Goal: Information Seeking & Learning: Learn about a topic

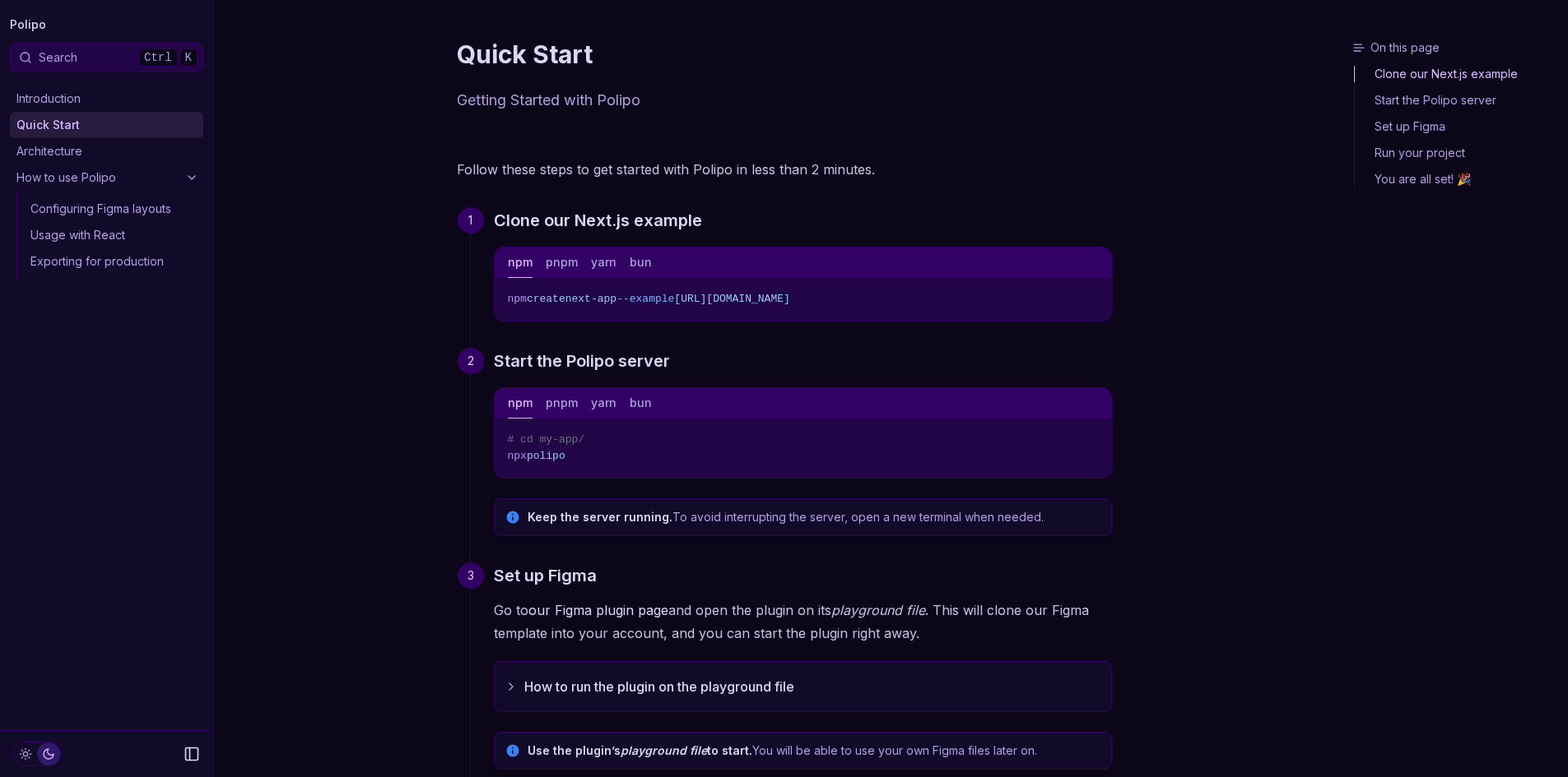
click at [567, 272] on button "pnpm" at bounding box center [562, 263] width 32 height 30
click at [592, 267] on button "yarn" at bounding box center [603, 263] width 25 height 30
click at [501, 265] on div "npm pnpm yarn bun" at bounding box center [803, 263] width 616 height 30
click at [522, 264] on button "npm" at bounding box center [520, 263] width 24 height 30
click at [171, 172] on link "How to use Polipo" at bounding box center [106, 178] width 193 height 26
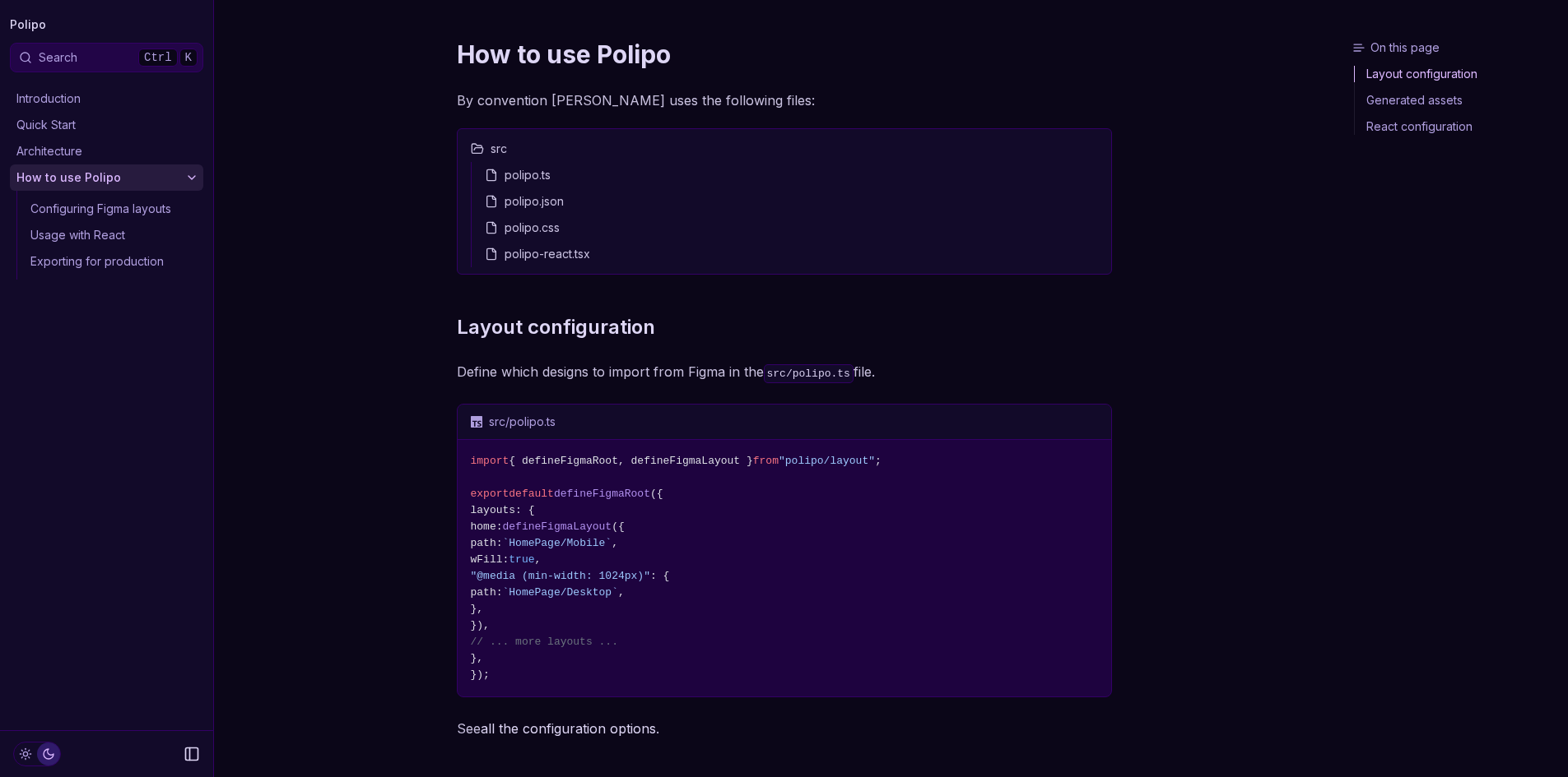
click at [134, 147] on link "Architecture" at bounding box center [106, 151] width 193 height 26
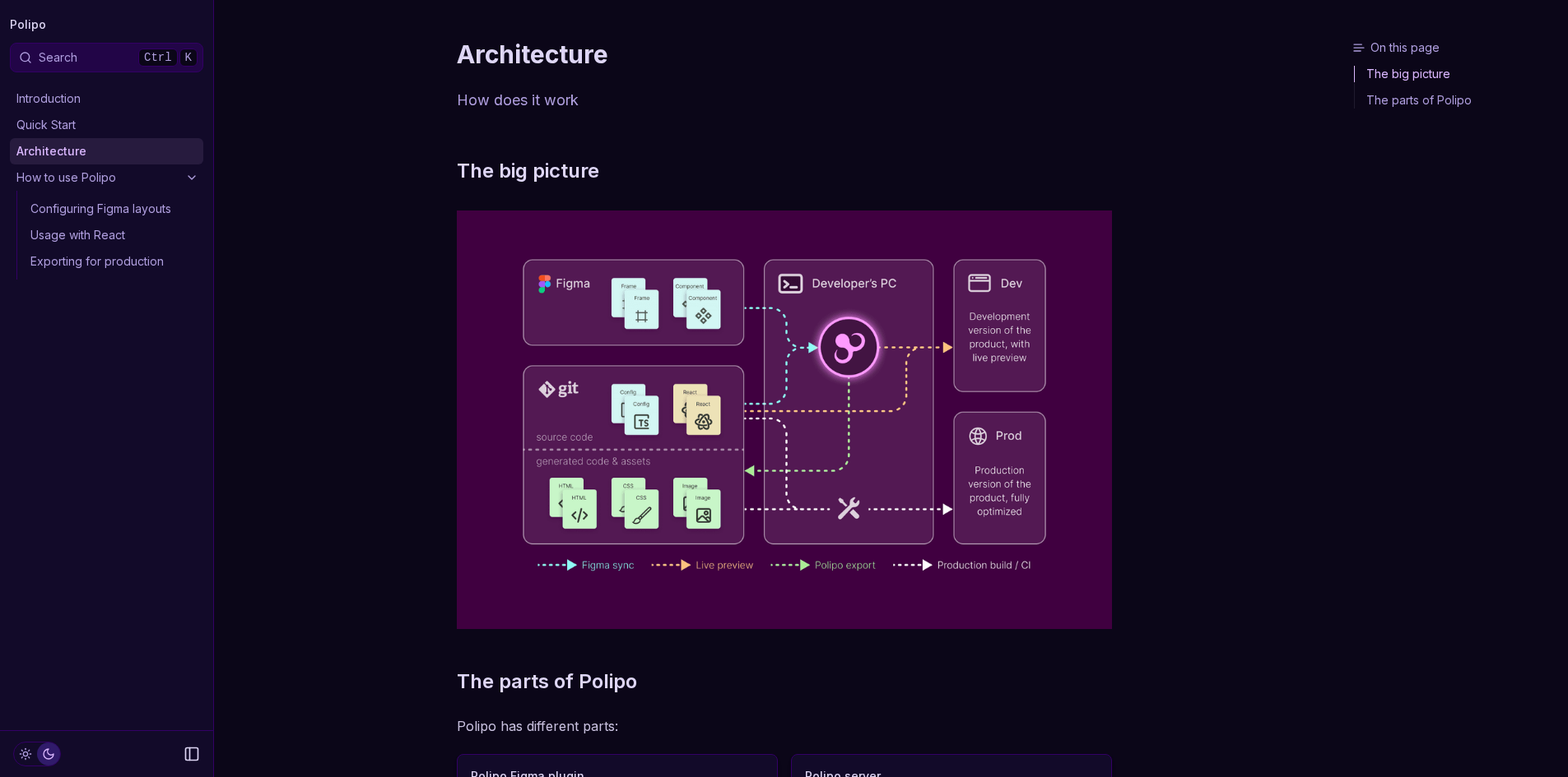
click at [136, 128] on link "Quick Start" at bounding box center [106, 125] width 193 height 26
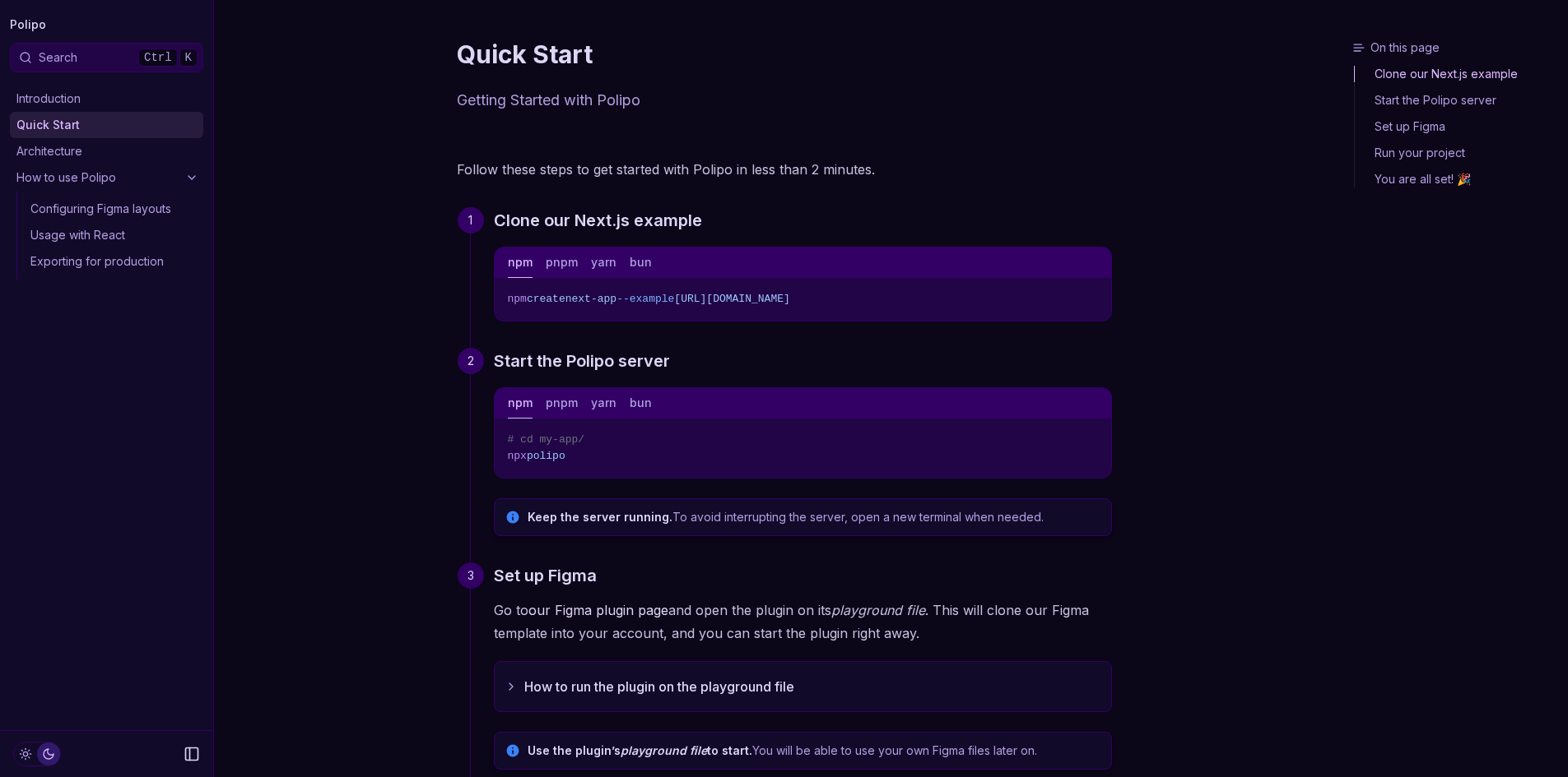
click at [133, 106] on link "Introduction" at bounding box center [106, 98] width 193 height 26
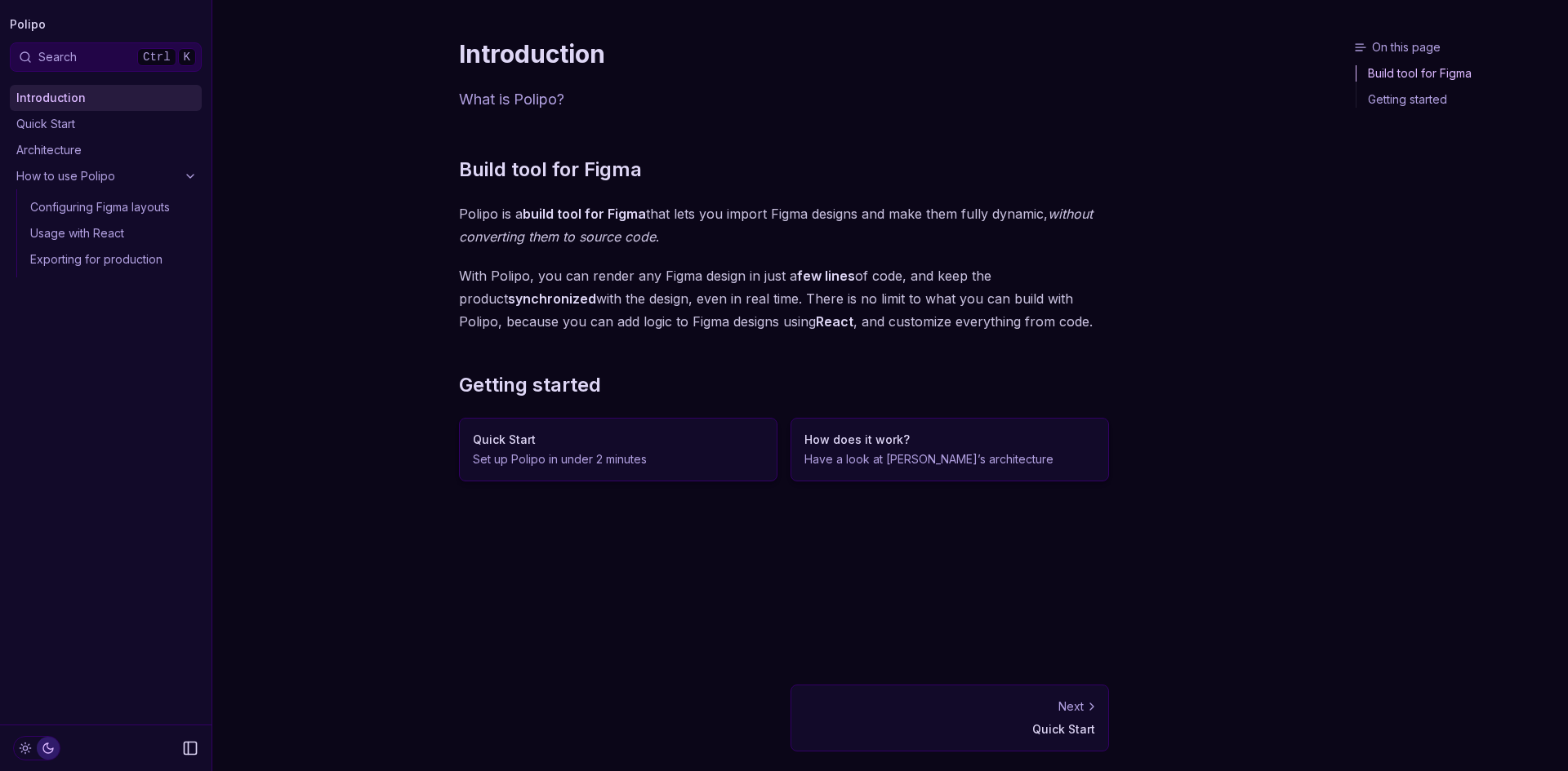
click at [160, 52] on kbd "Ctrl" at bounding box center [156, 57] width 39 height 18
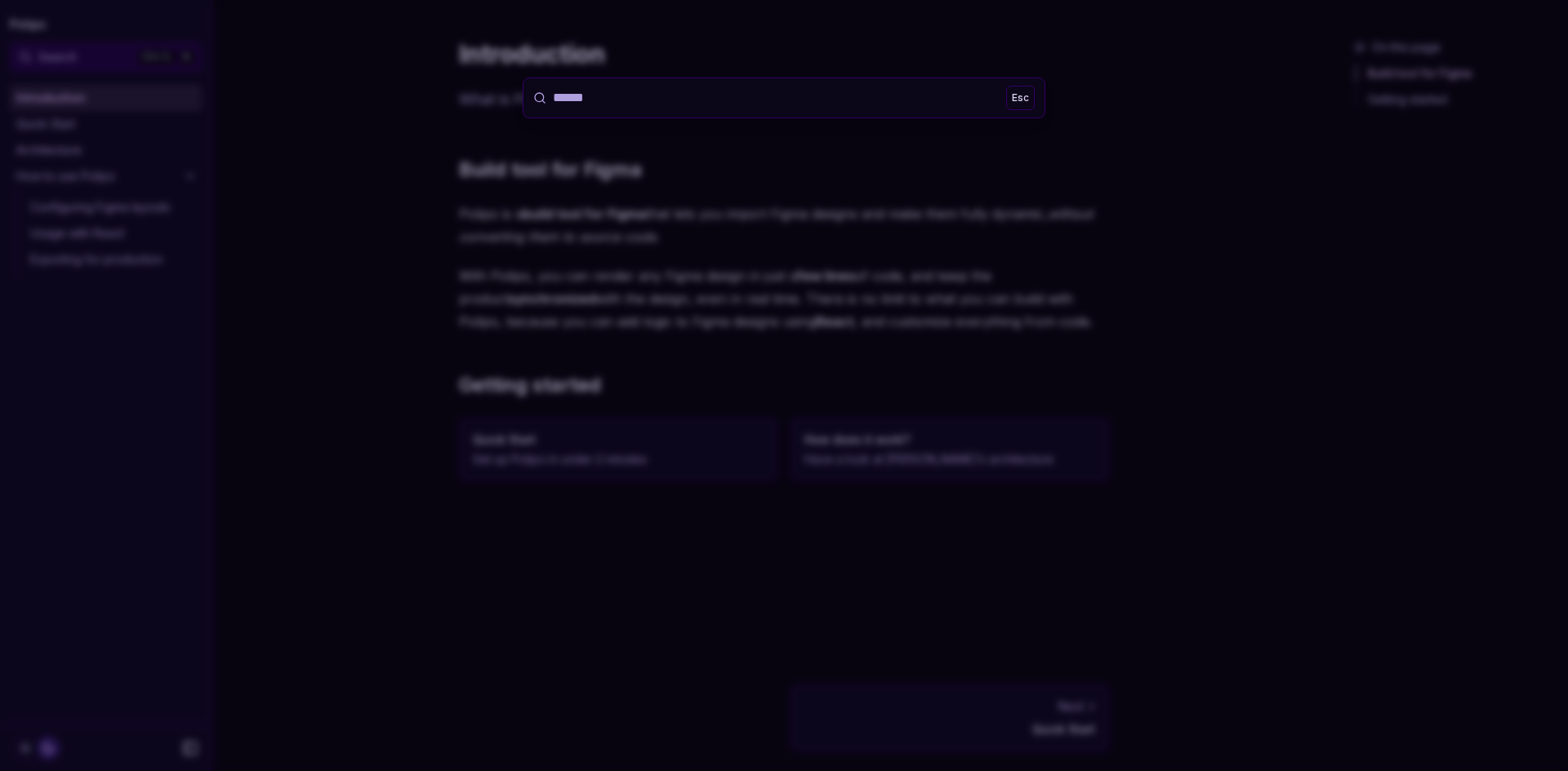
click at [336, 56] on div at bounding box center [784, 385] width 1568 height 771
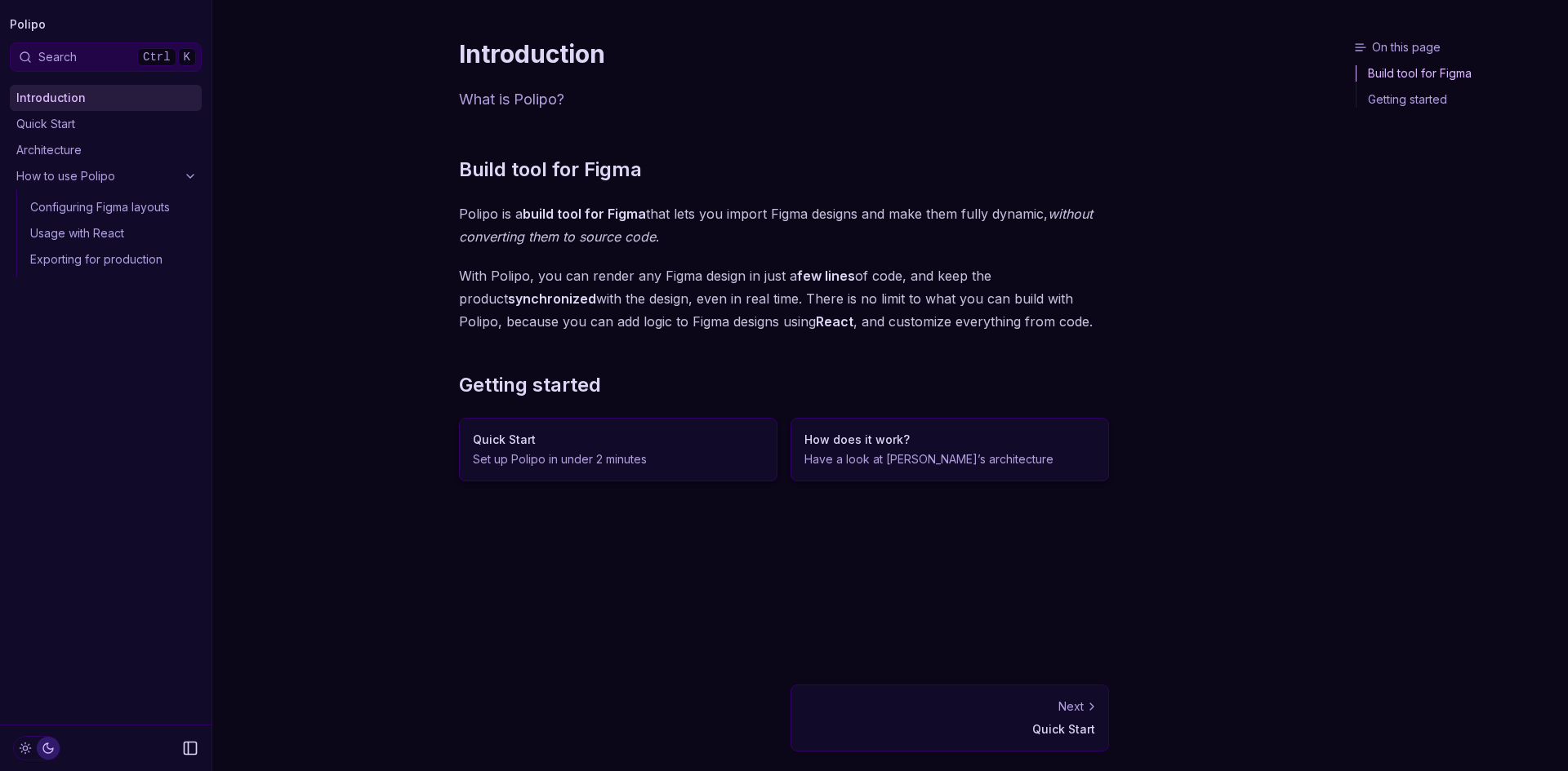
click at [1410, 73] on link "Build tool for Figma" at bounding box center [1458, 76] width 205 height 22
click at [1029, 700] on div "Next" at bounding box center [949, 706] width 291 height 16
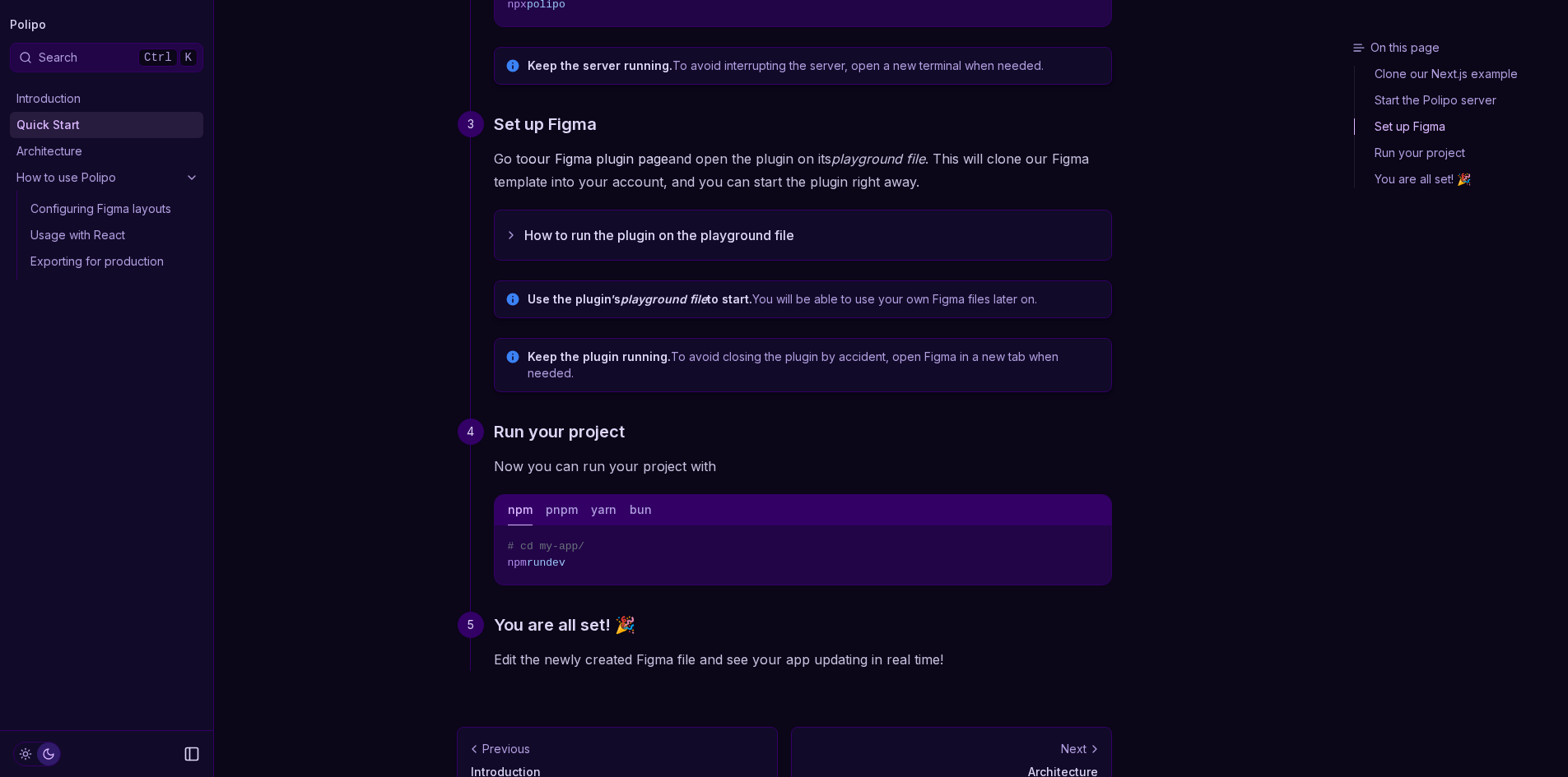
scroll to position [472, 0]
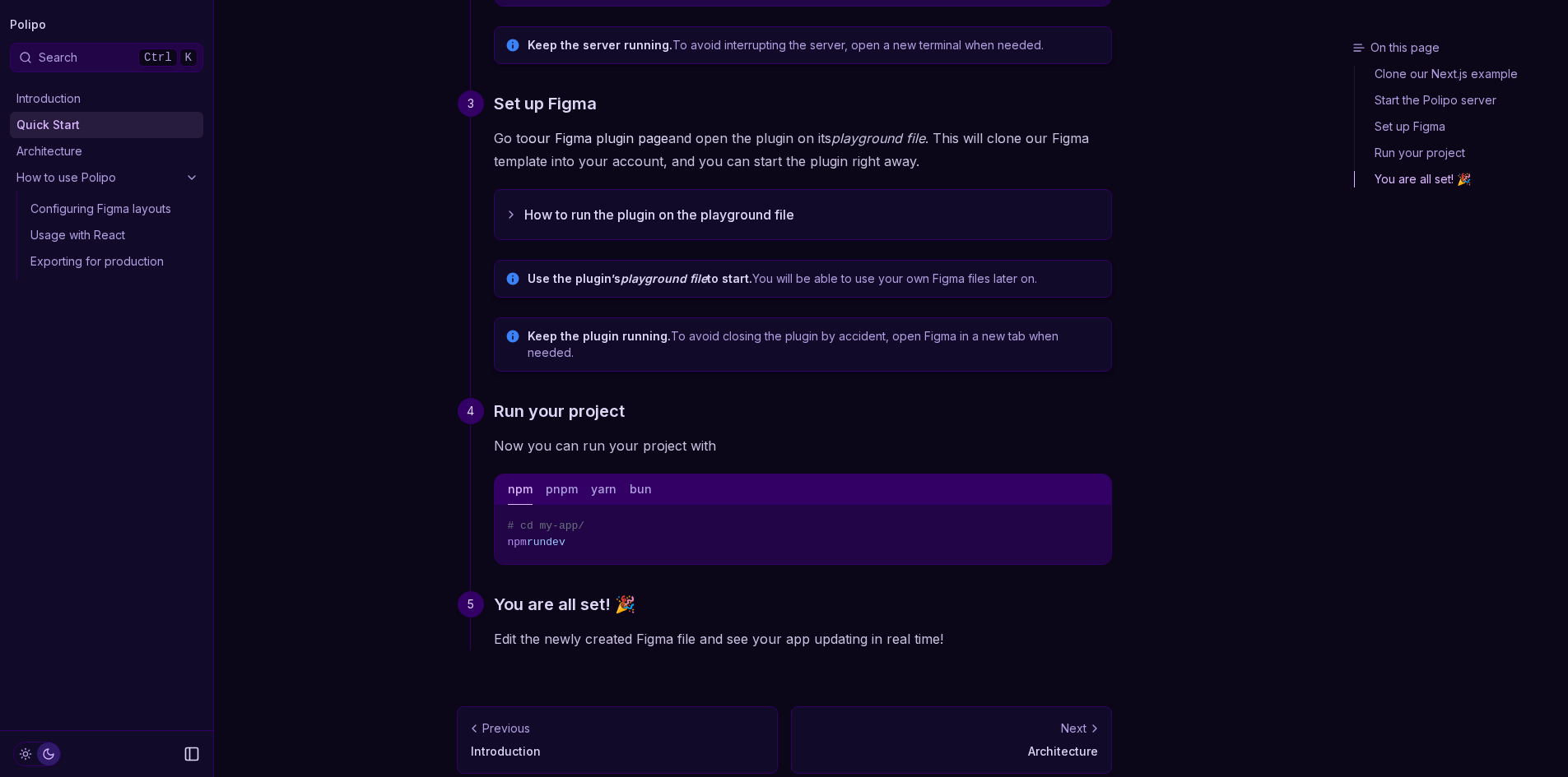
click at [954, 720] on div "Next" at bounding box center [951, 728] width 293 height 17
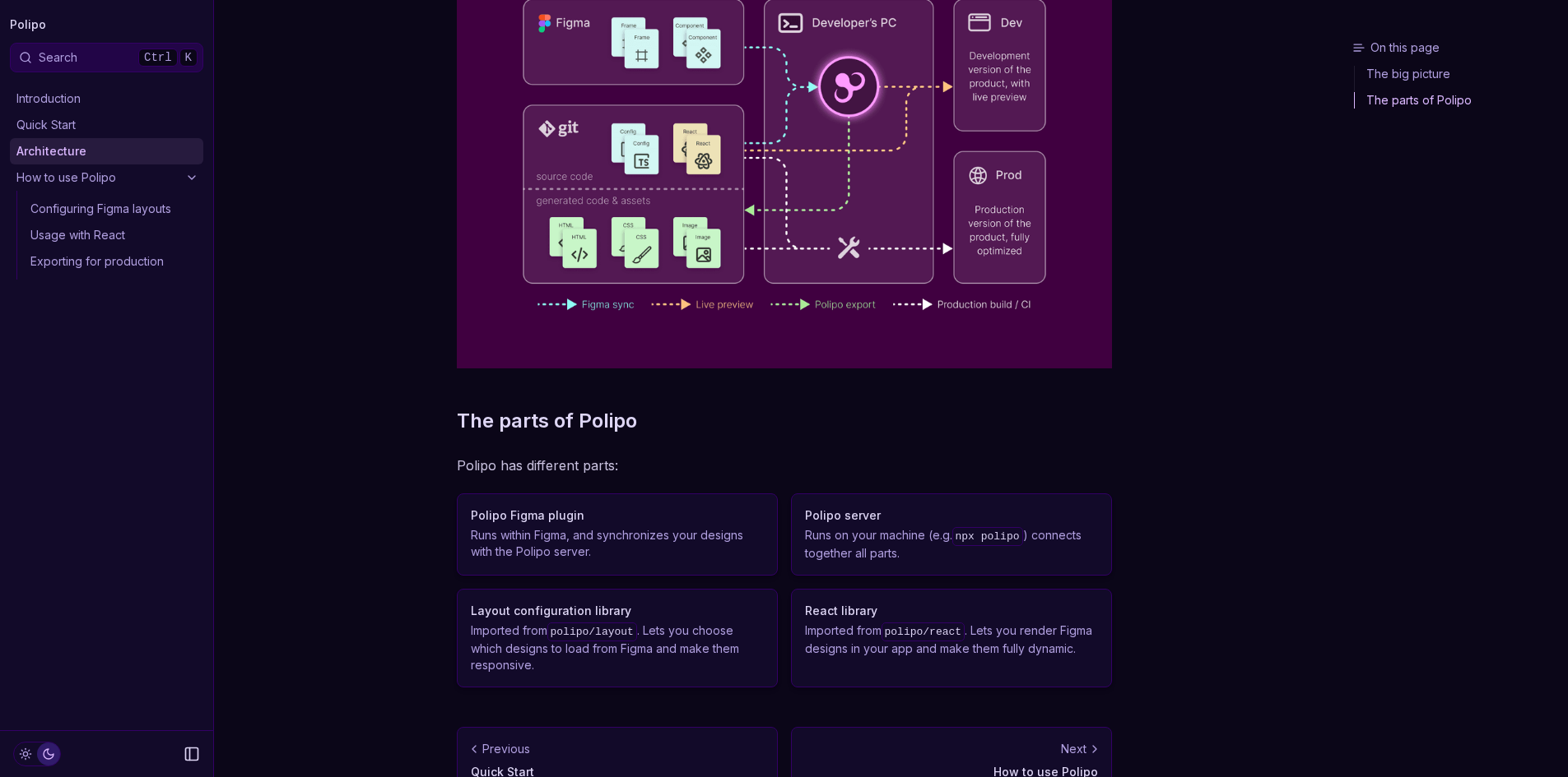
scroll to position [296, 0]
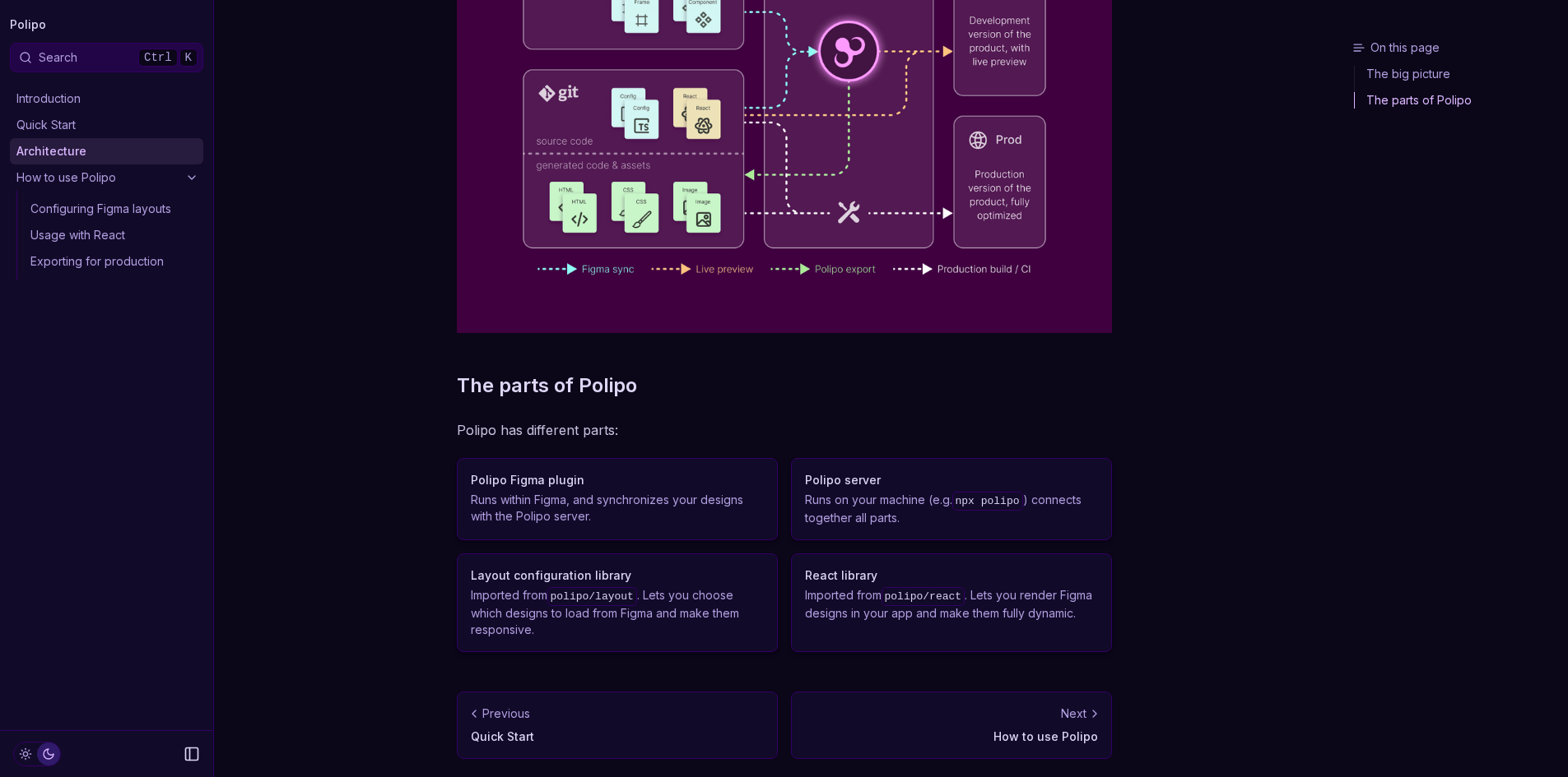
click at [1056, 716] on div "Next" at bounding box center [951, 713] width 293 height 17
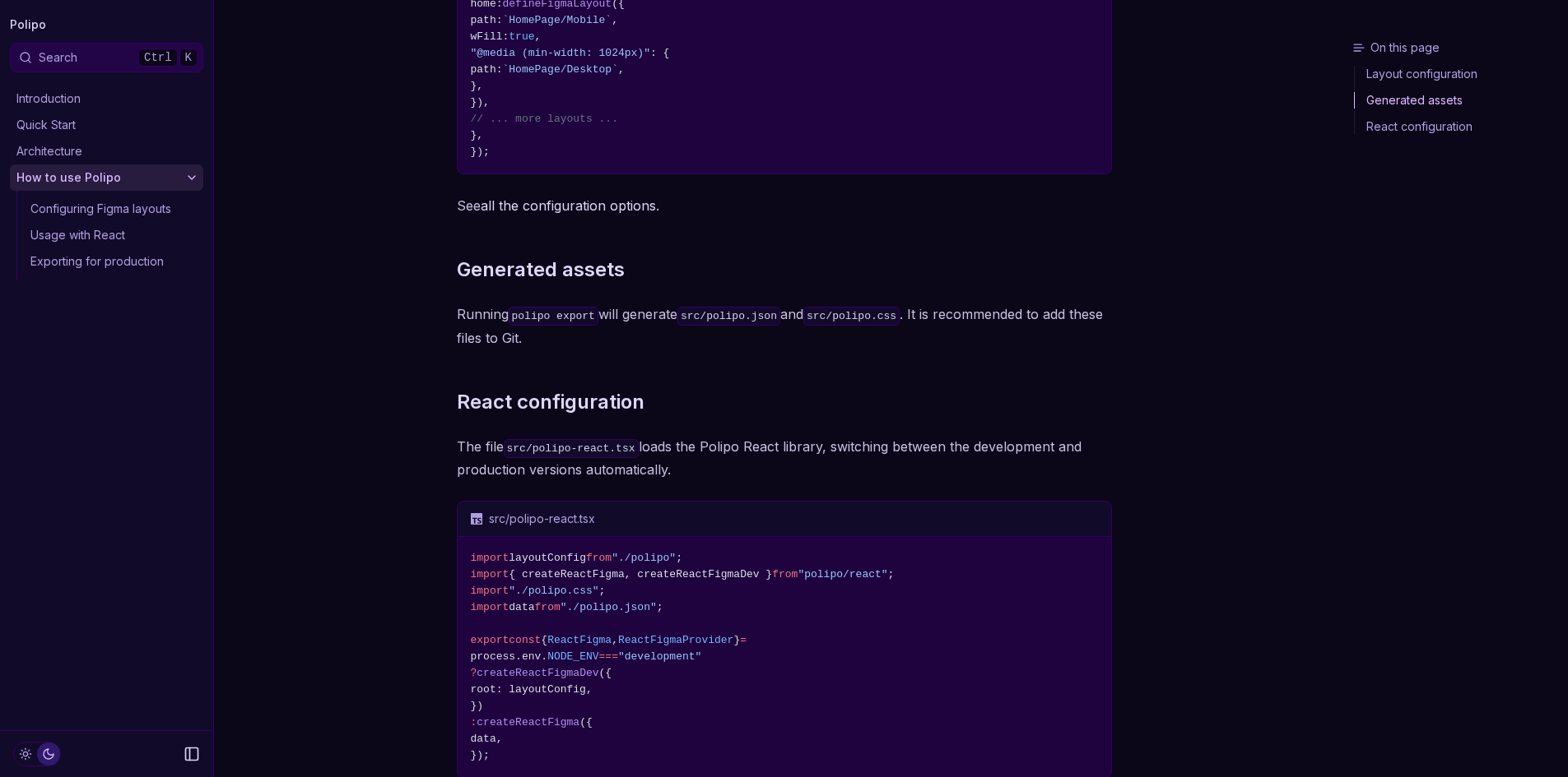
scroll to position [668, 0]
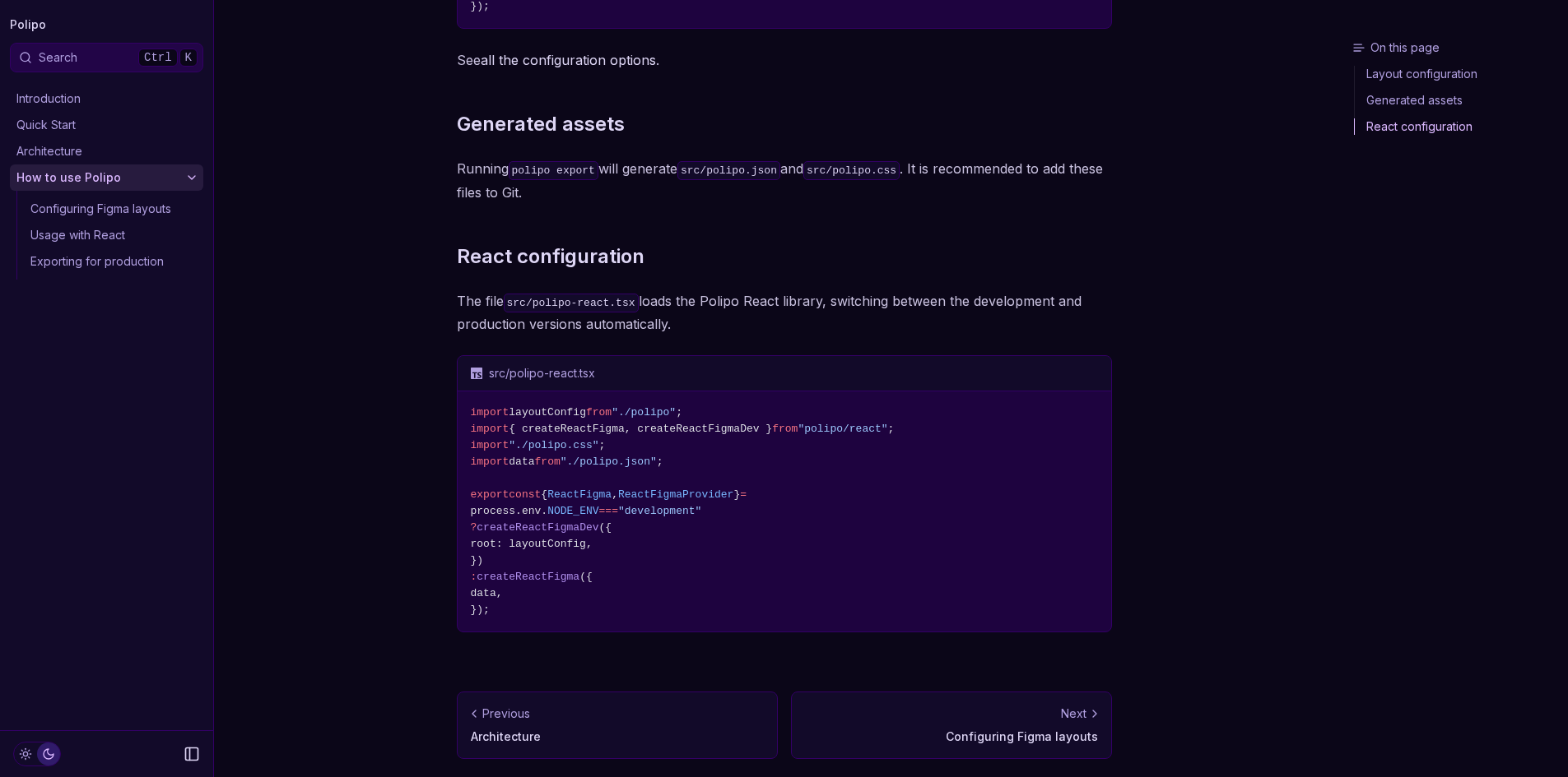
click at [1000, 706] on div "Next" at bounding box center [951, 713] width 293 height 17
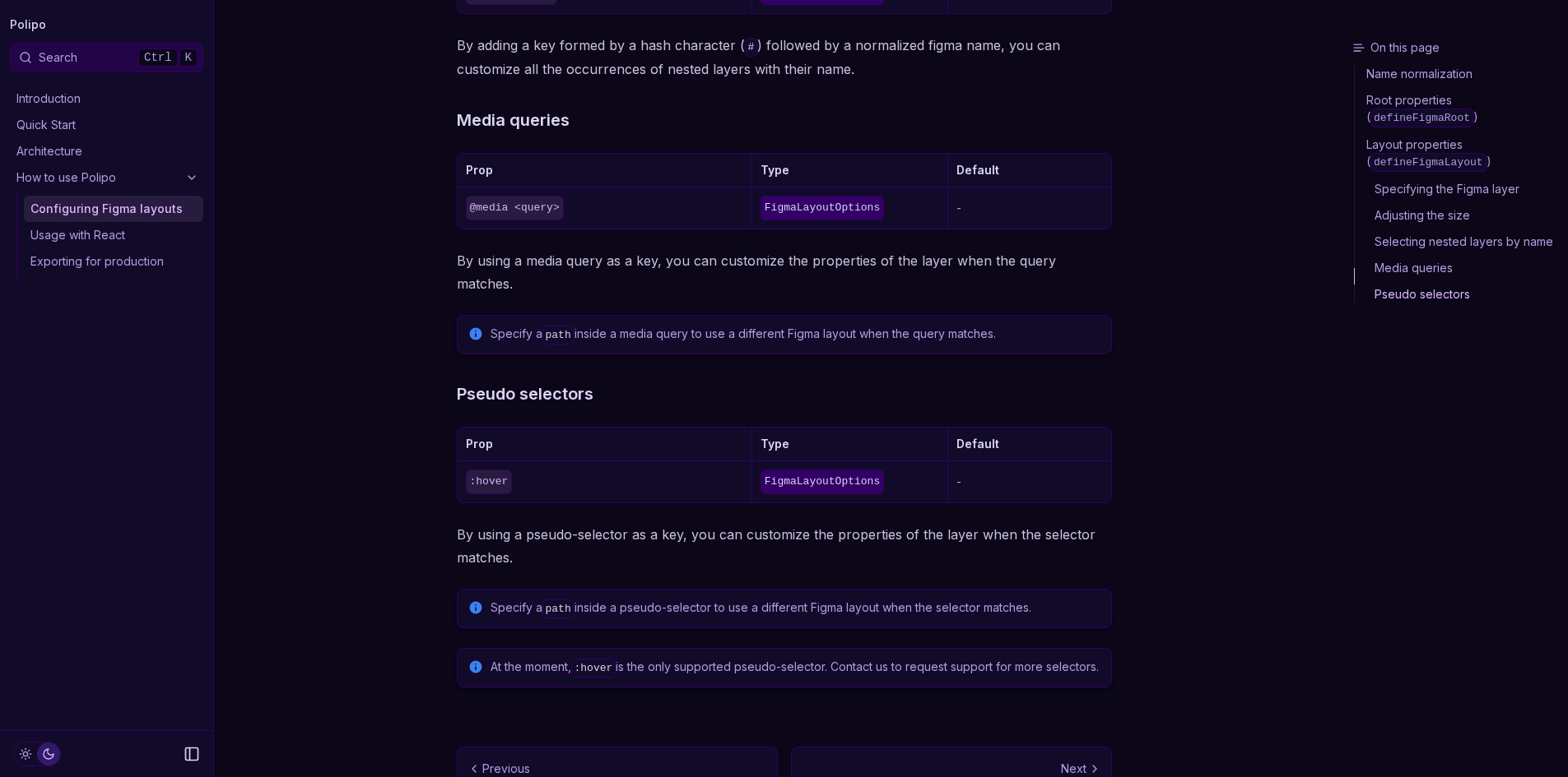
scroll to position [1858, 0]
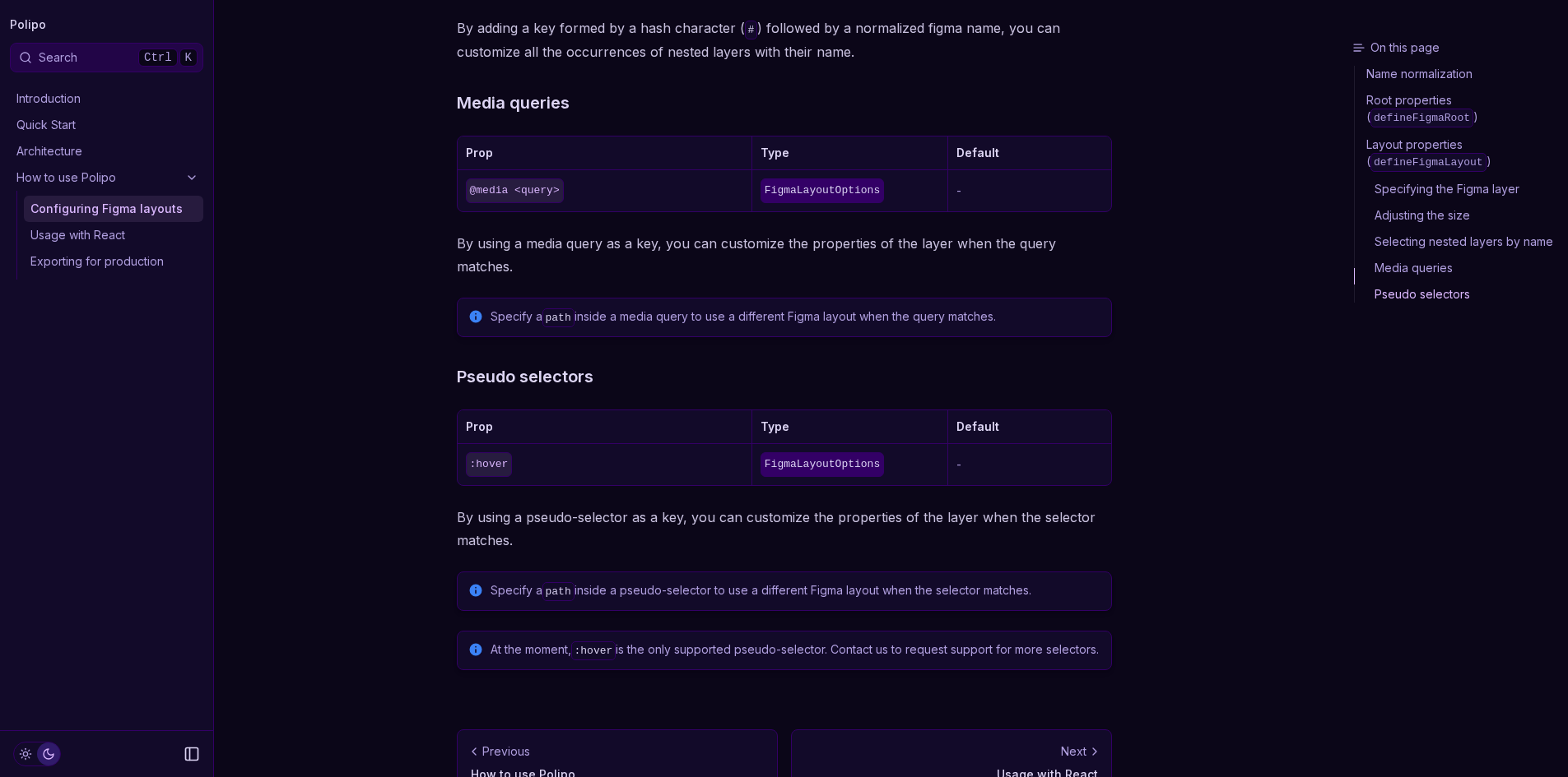
click at [1016, 767] on p "Usage with React" at bounding box center [951, 774] width 293 height 17
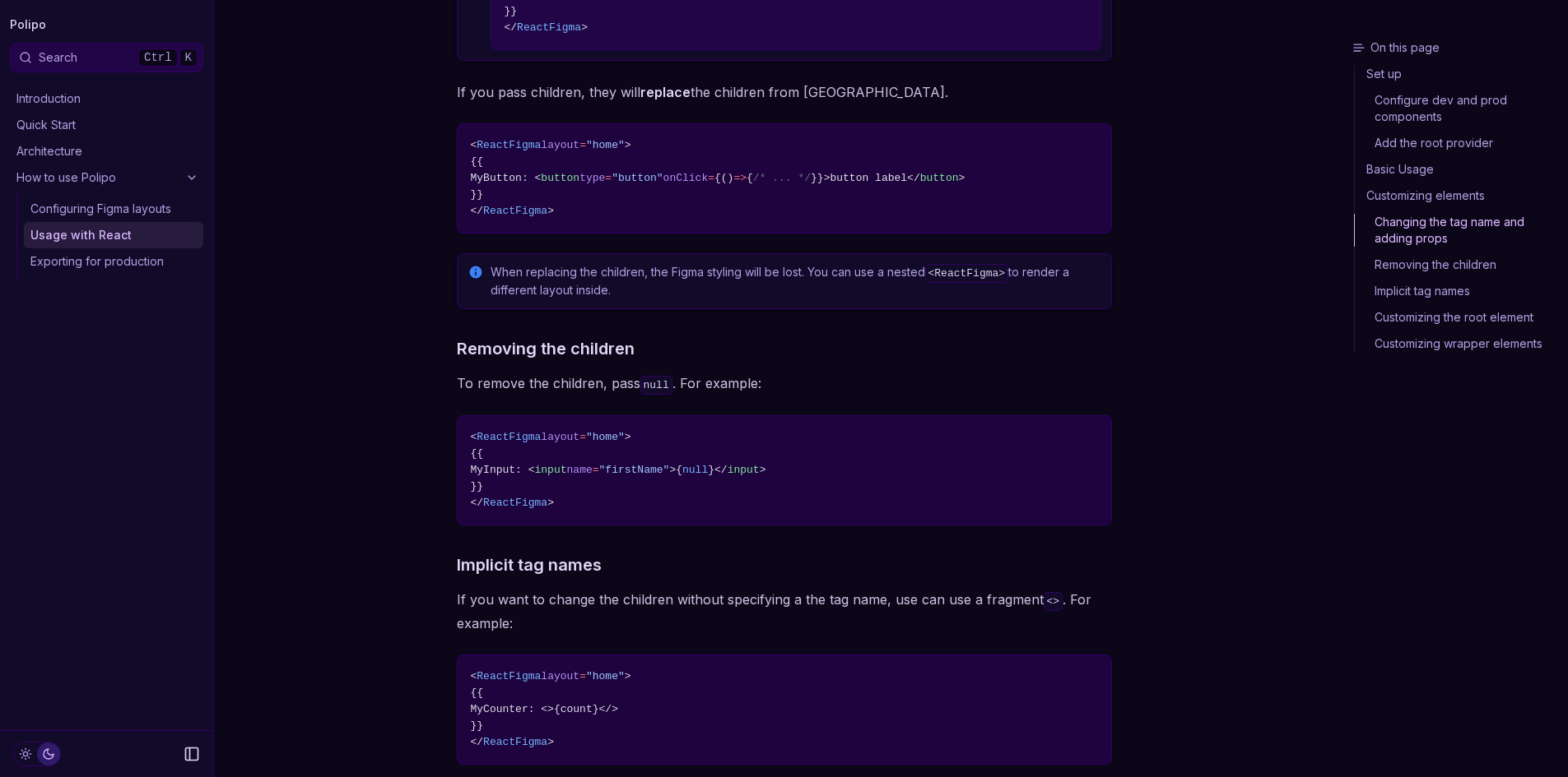
scroll to position [2952, 0]
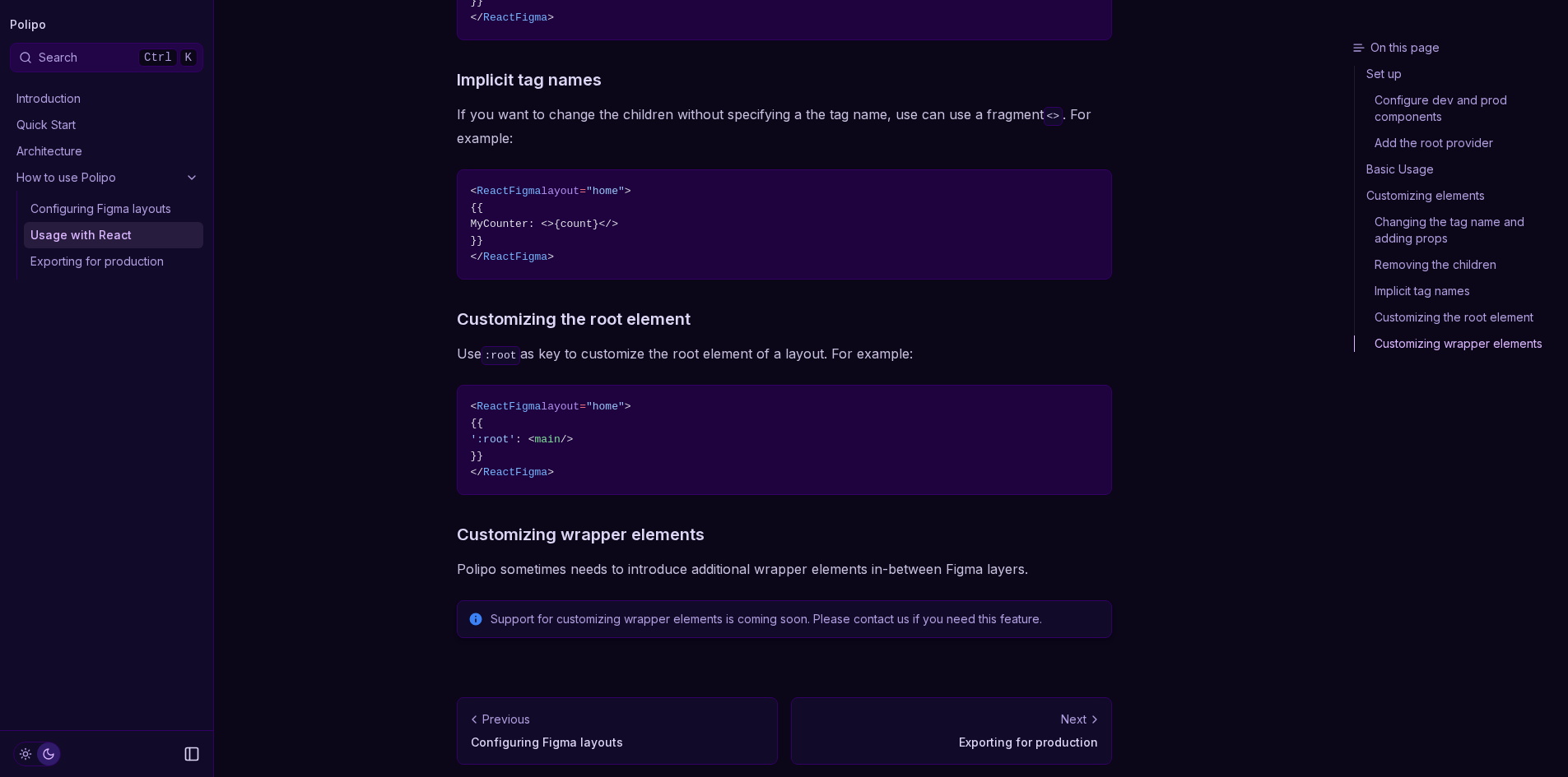
click at [1029, 714] on div "Next" at bounding box center [951, 720] width 293 height 17
